Goal: Information Seeking & Learning: Learn about a topic

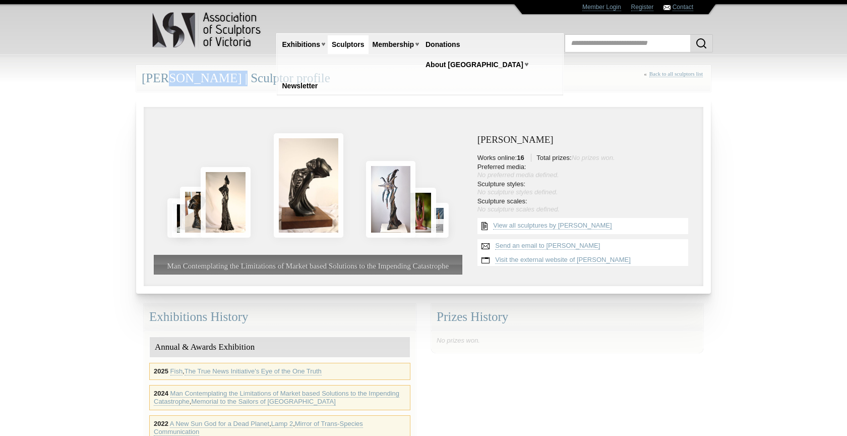
drag, startPoint x: 143, startPoint y: 78, endPoint x: 210, endPoint y: 81, distance: 67.1
click at [210, 81] on div "[PERSON_NAME] | Sculptor profile « Back to all sculptors list" at bounding box center [423, 78] width 575 height 27
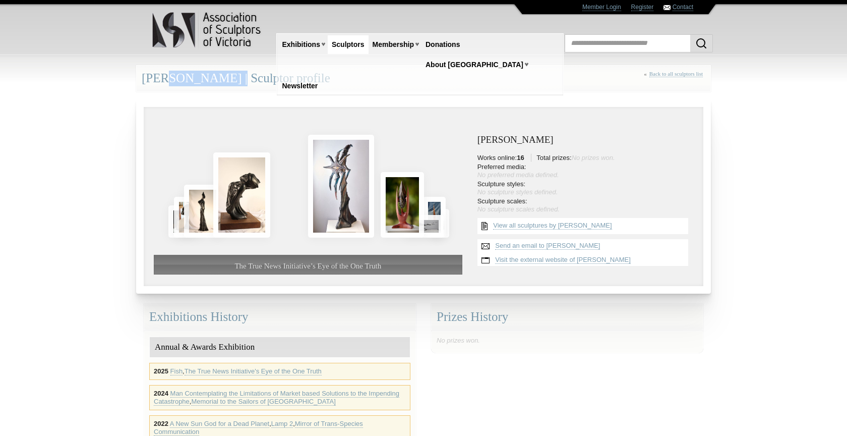
copy div "[PERSON_NAME]"
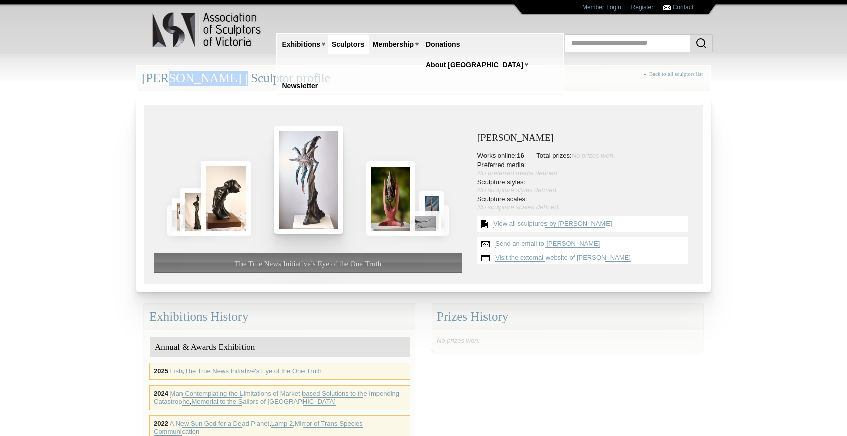
click at [304, 194] on img at bounding box center [309, 179] width 70 height 107
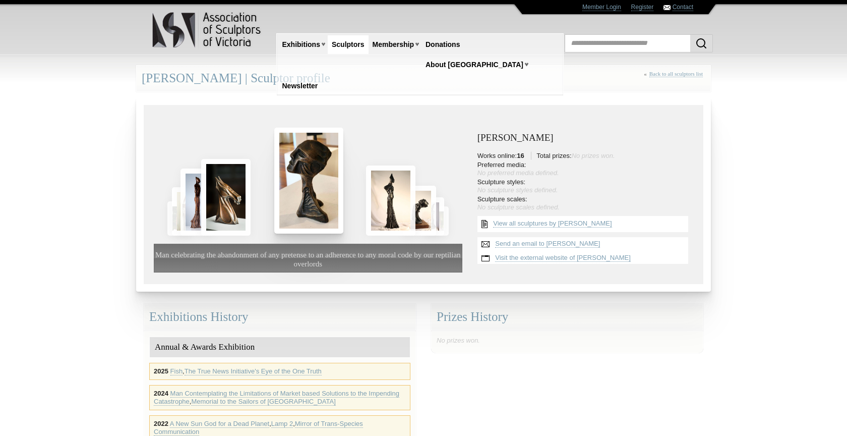
click at [306, 183] on img at bounding box center [309, 181] width 70 height 106
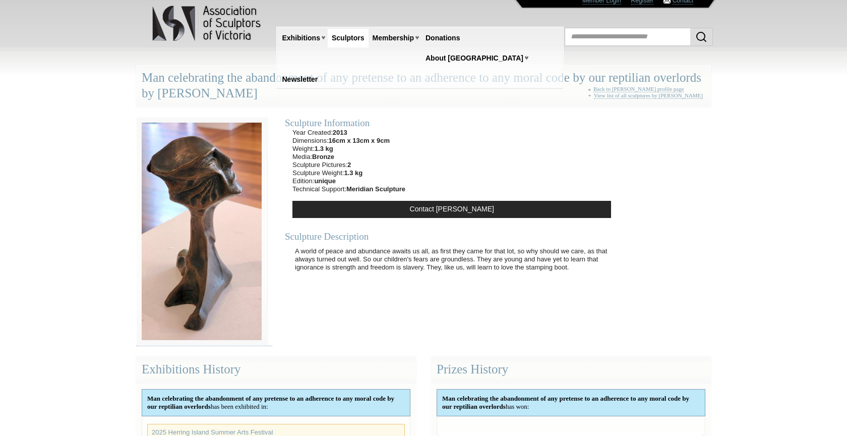
scroll to position [12, 0]
